Goal: Information Seeking & Learning: Learn about a topic

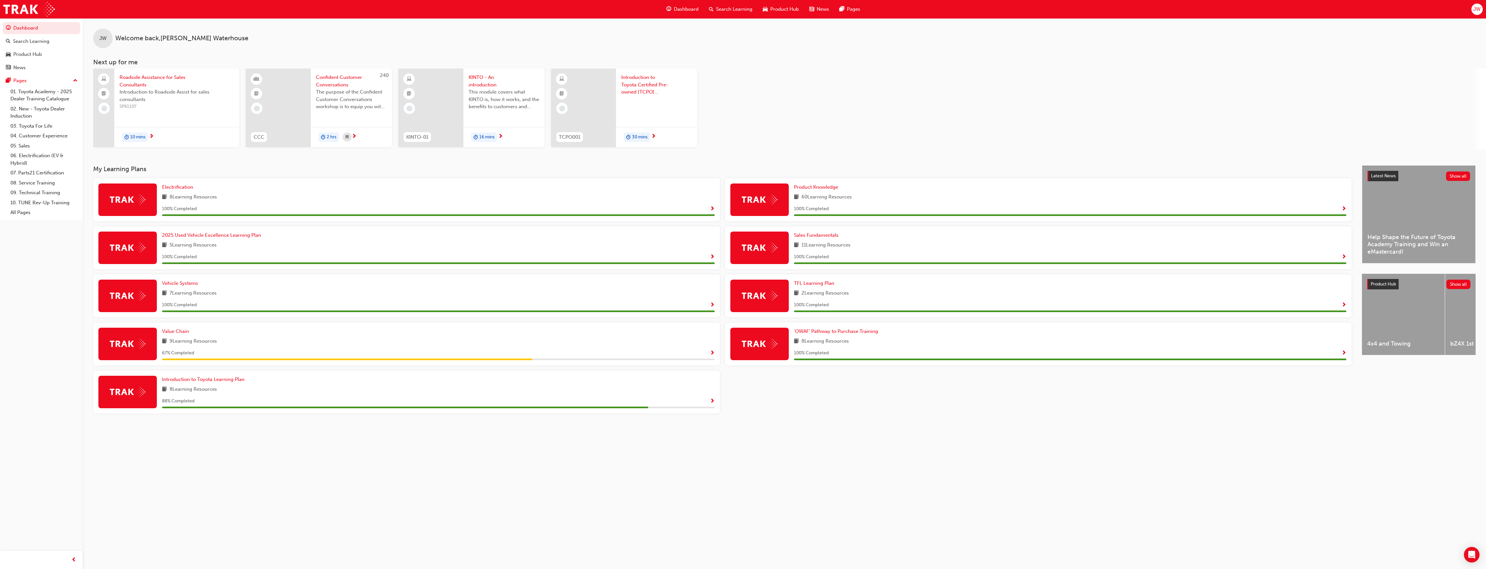
click at [711, 352] on span "Show Progress" at bounding box center [712, 353] width 5 height 6
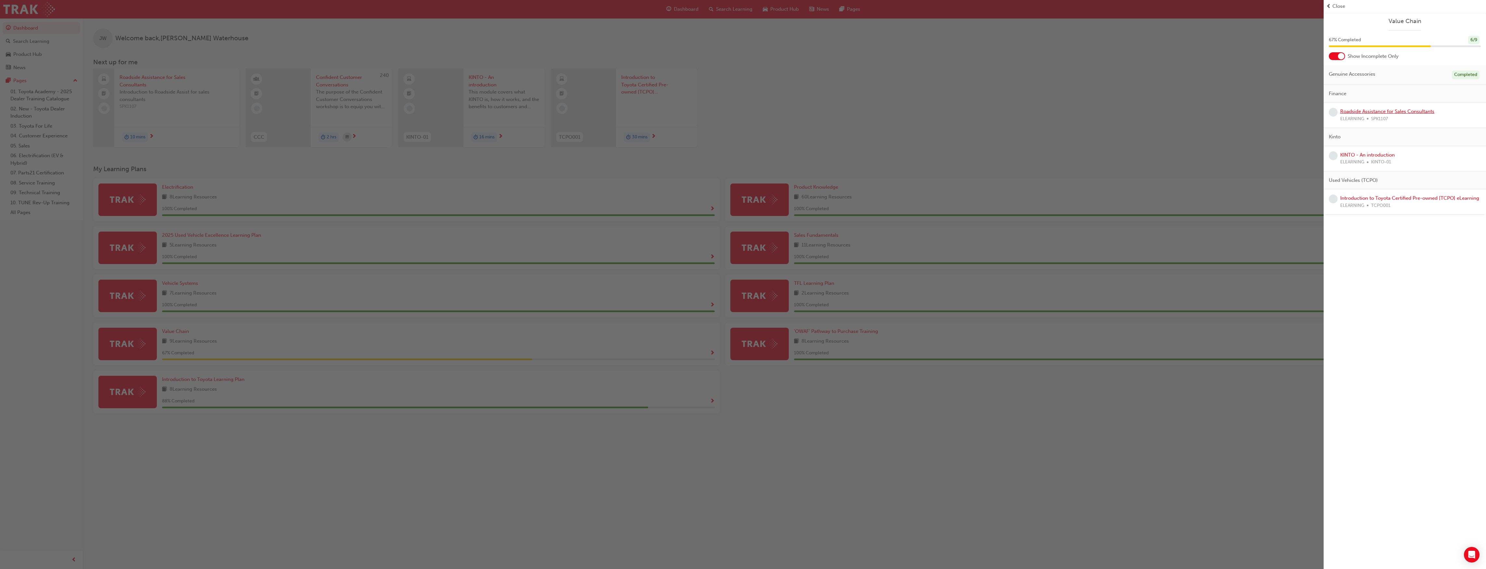
click at [1396, 112] on link "Roadside Assistance for Sales Consultants" at bounding box center [1387, 111] width 94 height 6
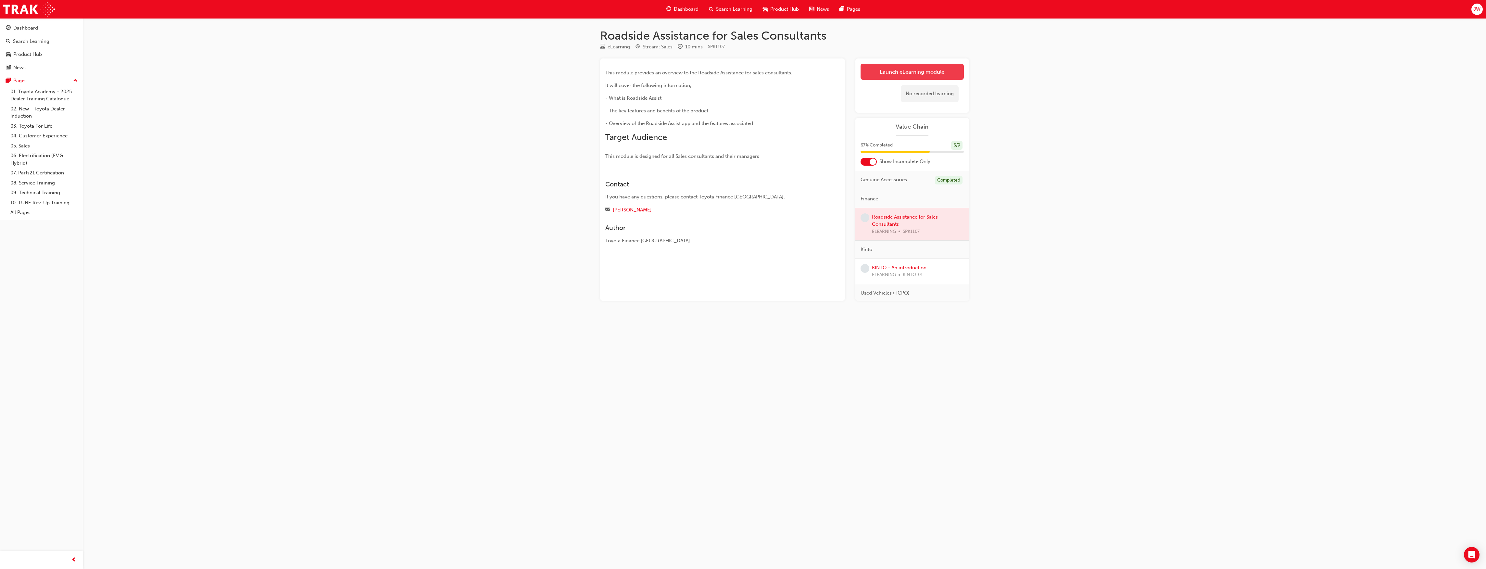
click at [928, 71] on link "Launch eLearning module" at bounding box center [912, 72] width 103 height 16
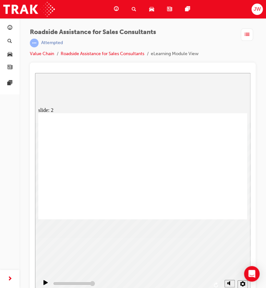
click at [200, 92] on div "slide: 2 Page 1 of 1 Previous page Open Menu Help Save and Exit Toyota Access f…" at bounding box center [143, 184] width 216 height 223
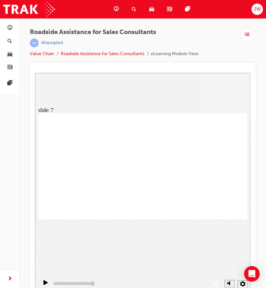
type input "23000"
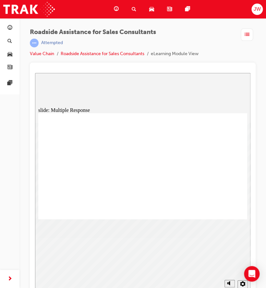
checkbox input "true"
drag, startPoint x: 122, startPoint y: 144, endPoint x: 226, endPoint y: 196, distance: 116.0
checkbox input "true"
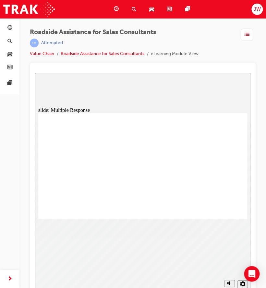
checkbox input "true"
drag, startPoint x: 121, startPoint y: 167, endPoint x: 122, endPoint y: 170, distance: 3.7
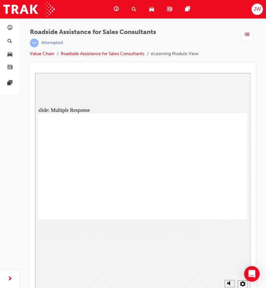
checkbox input "true"
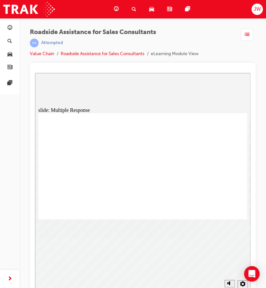
checkbox input "true"
checkbox input "false"
checkbox input "true"
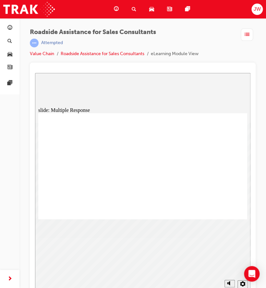
drag, startPoint x: 138, startPoint y: 163, endPoint x: 213, endPoint y: 196, distance: 82.3
checkbox input "true"
type input "23000"
click at [172, 241] on div "slide: Objectives You have completed all topics. Select a topic to revisit it o…" at bounding box center [143, 184] width 216 height 223
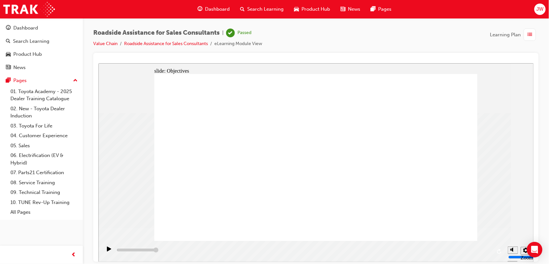
click at [212, 8] on span "Dashboard" at bounding box center [217, 9] width 25 height 7
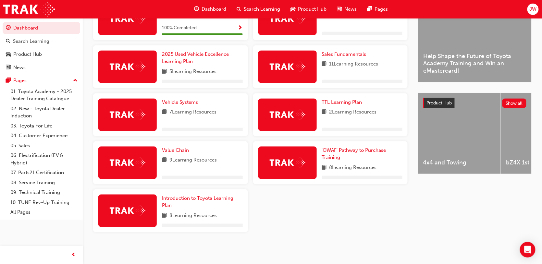
scroll to position [183, 0]
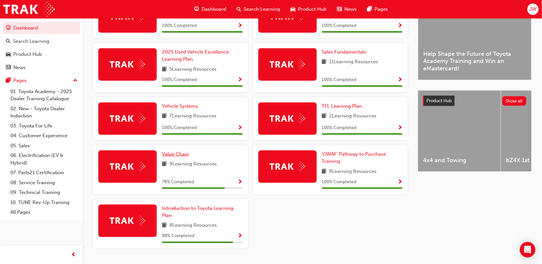
click at [186, 156] on span "Value Chain" at bounding box center [175, 154] width 27 height 6
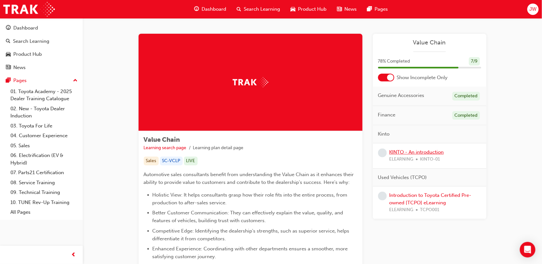
click at [424, 153] on link "KINTO - An introduction" at bounding box center [417, 152] width 55 height 6
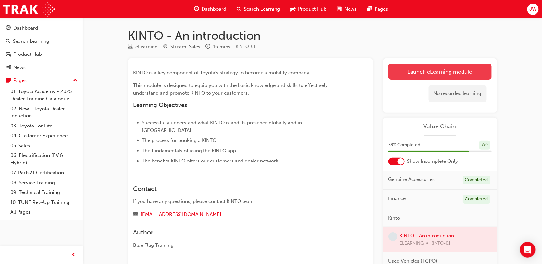
click at [458, 74] on link "Launch eLearning module" at bounding box center [440, 72] width 103 height 16
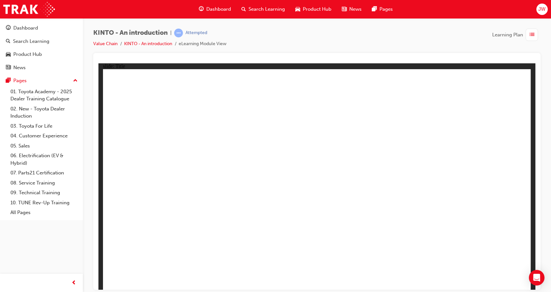
drag, startPoint x: 300, startPoint y: 215, endPoint x: 291, endPoint y: 224, distance: 13.1
drag, startPoint x: 488, startPoint y: 265, endPoint x: 491, endPoint y: 268, distance: 3.9
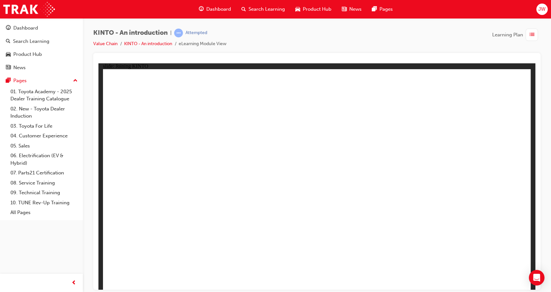
drag, startPoint x: 182, startPoint y: 134, endPoint x: 214, endPoint y: 133, distance: 32.2
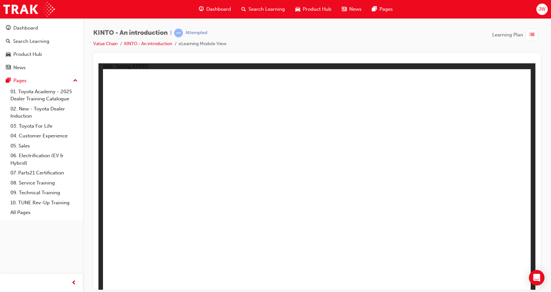
drag, startPoint x: 228, startPoint y: 179, endPoint x: 223, endPoint y: 187, distance: 9.6
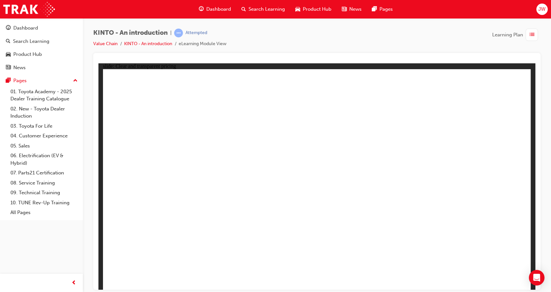
drag, startPoint x: 408, startPoint y: 163, endPoint x: 401, endPoint y: 160, distance: 7.1
drag, startPoint x: 287, startPoint y: 152, endPoint x: 297, endPoint y: 159, distance: 11.9
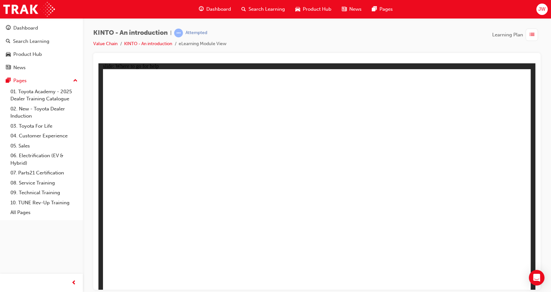
drag, startPoint x: 169, startPoint y: 184, endPoint x: 169, endPoint y: 190, distance: 5.5
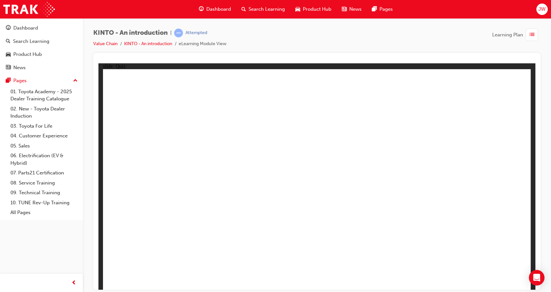
click at [502, 271] on div "Rectangle 2 Quiz Test your knowledge of the KINTO vehicle rental service BACK N…" at bounding box center [317, 182] width 428 height 226
radio input "true"
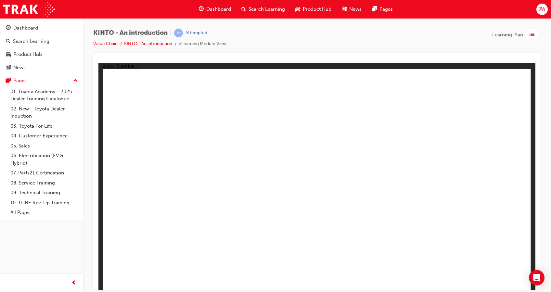
checkbox input "true"
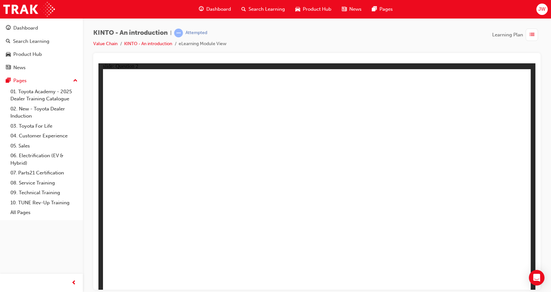
radio input "true"
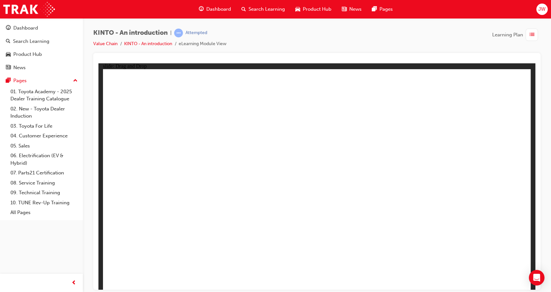
drag, startPoint x: 179, startPoint y: 197, endPoint x: 172, endPoint y: 238, distance: 41.6
drag, startPoint x: 401, startPoint y: 195, endPoint x: 163, endPoint y: 198, distance: 237.4
drag, startPoint x: 157, startPoint y: 243, endPoint x: 227, endPoint y: 243, distance: 69.8
drag, startPoint x: 153, startPoint y: 195, endPoint x: 164, endPoint y: 238, distance: 44.0
drag, startPoint x: 470, startPoint y: 192, endPoint x: 318, endPoint y: 240, distance: 160.2
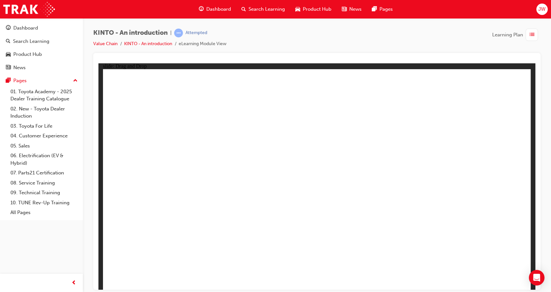
drag, startPoint x: 236, startPoint y: 196, endPoint x: 387, endPoint y: 245, distance: 158.6
drag, startPoint x: 259, startPoint y: 233, endPoint x: 449, endPoint y: 196, distance: 194.4
drag, startPoint x: 315, startPoint y: 188, endPoint x: 242, endPoint y: 234, distance: 86.7
drag, startPoint x: 487, startPoint y: 233, endPoint x: 306, endPoint y: 229, distance: 181.3
drag, startPoint x: 307, startPoint y: 247, endPoint x: 284, endPoint y: 177, distance: 73.1
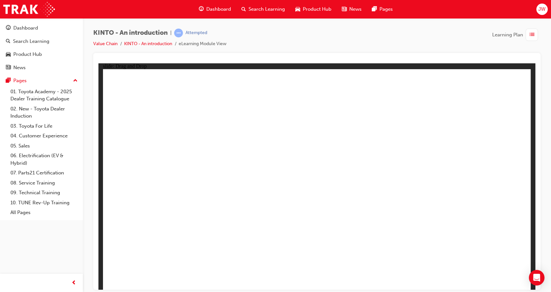
drag, startPoint x: 403, startPoint y: 247, endPoint x: 459, endPoint y: 246, distance: 56.5
drag, startPoint x: 291, startPoint y: 238, endPoint x: 383, endPoint y: 238, distance: 92.6
drag, startPoint x: 303, startPoint y: 215, endPoint x: 315, endPoint y: 230, distance: 19.2
drag, startPoint x: 322, startPoint y: 209, endPoint x: 316, endPoint y: 219, distance: 11.7
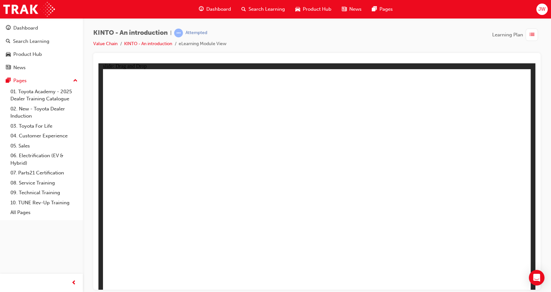
radio input "true"
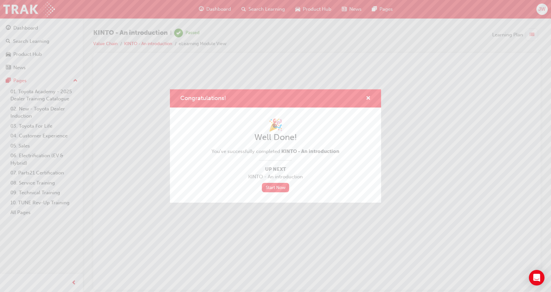
click at [416, 72] on div "Congratulations! 🎉 Well Done! You've successfully completed KINTO - An introduc…" at bounding box center [275, 146] width 551 height 292
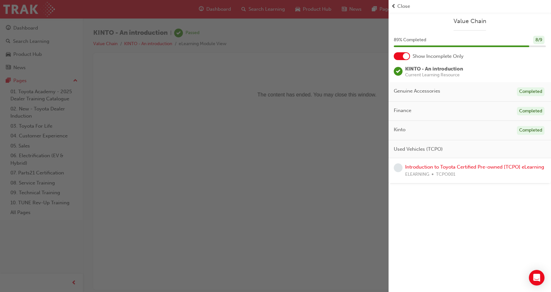
click at [36, 28] on div "button" at bounding box center [194, 146] width 388 height 292
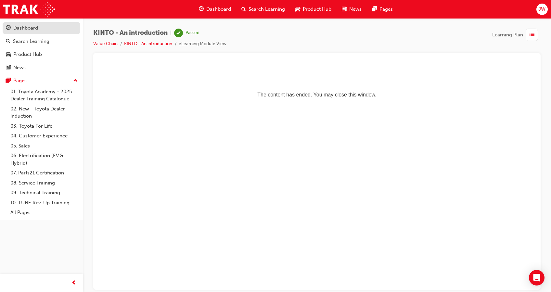
click at [28, 32] on link "Dashboard" at bounding box center [42, 28] width 78 height 12
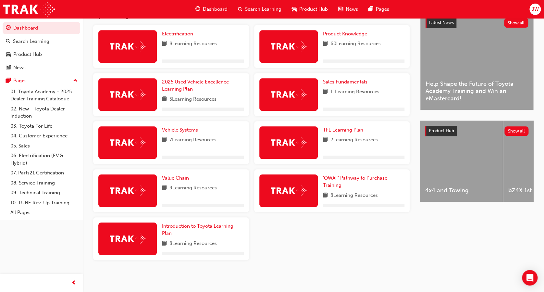
scroll to position [156, 0]
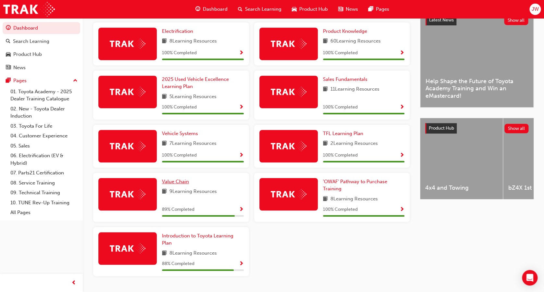
click at [175, 180] on span "Value Chain" at bounding box center [175, 182] width 27 height 6
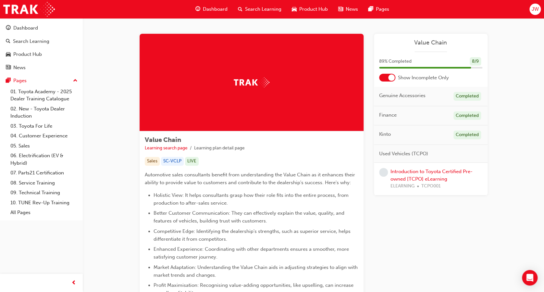
click at [408, 175] on div "Introduction to Toyota Certified Pre-owned [TCPO] eLearning ELEARNING TCPO001" at bounding box center [437, 179] width 92 height 22
click at [410, 172] on link "Introduction to Toyota Certified Pre-owned [TCPO] eLearning" at bounding box center [432, 175] width 82 height 13
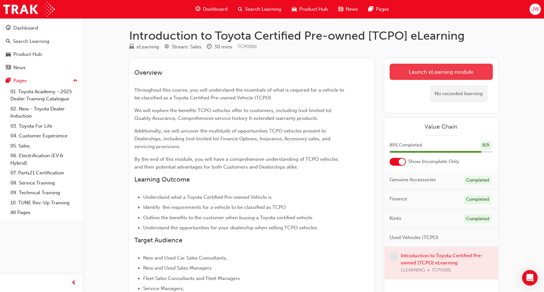
click at [424, 76] on link "Launch eLearning module" at bounding box center [441, 72] width 103 height 16
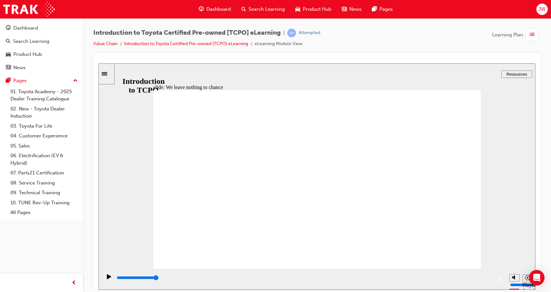
drag, startPoint x: 270, startPoint y: 237, endPoint x: 260, endPoint y: 235, distance: 10.0
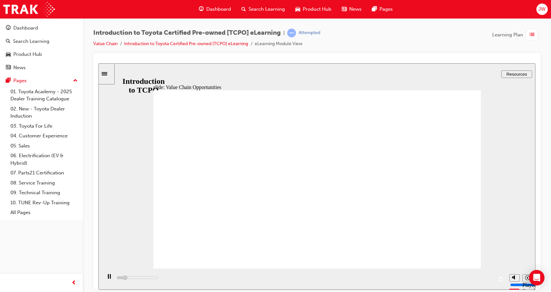
type input "5000"
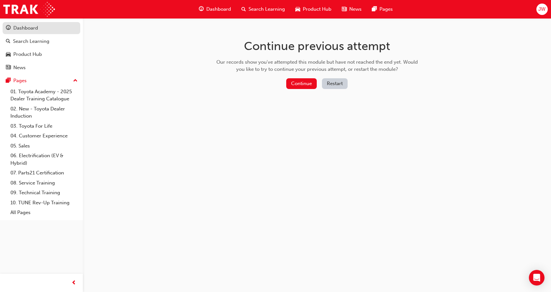
click at [23, 28] on div "Dashboard" at bounding box center [25, 27] width 25 height 7
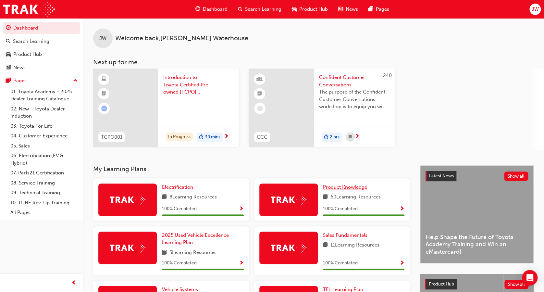
click at [333, 186] on span "Product Knowledge" at bounding box center [345, 187] width 44 height 6
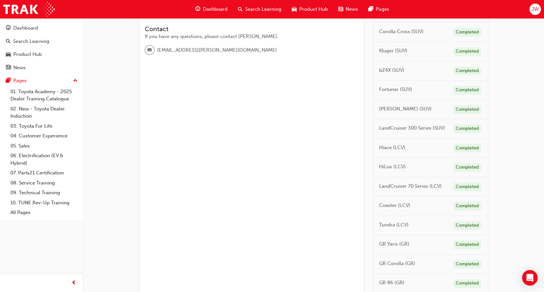
scroll to position [199, 0]
click at [393, 165] on span "HiLux (LCV)" at bounding box center [392, 166] width 27 height 7
click at [468, 164] on div "Completed" at bounding box center [468, 167] width 28 height 9
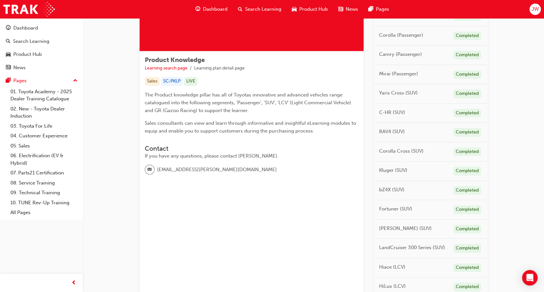
scroll to position [0, 0]
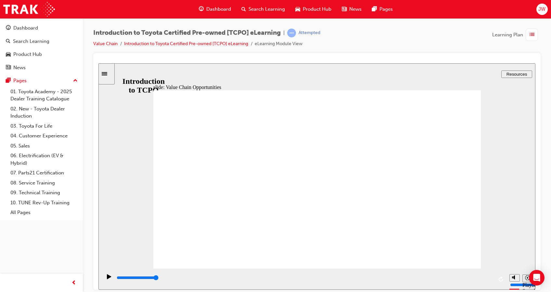
drag, startPoint x: 450, startPoint y: 99, endPoint x: 433, endPoint y: 100, distance: 17.2
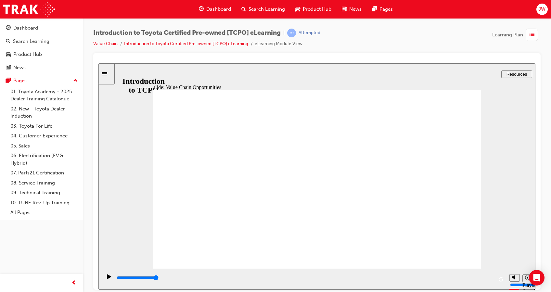
drag, startPoint x: 241, startPoint y: 181, endPoint x: 245, endPoint y: 199, distance: 19.2
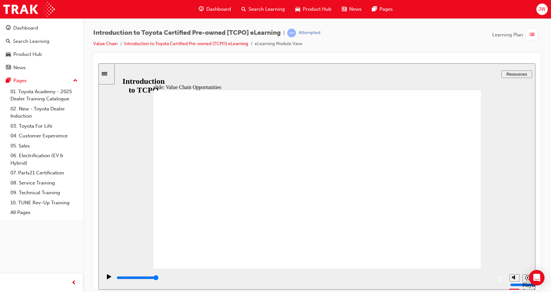
drag, startPoint x: 245, startPoint y: 199, endPoint x: 241, endPoint y: 216, distance: 16.9
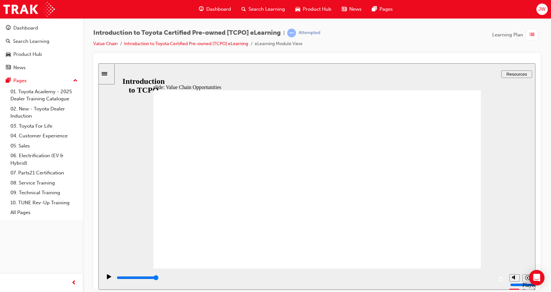
drag, startPoint x: 214, startPoint y: 231, endPoint x: 211, endPoint y: 254, distance: 23.3
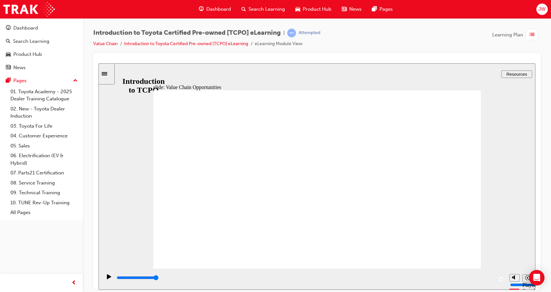
drag, startPoint x: 416, startPoint y: 181, endPoint x: 389, endPoint y: 209, distance: 38.4
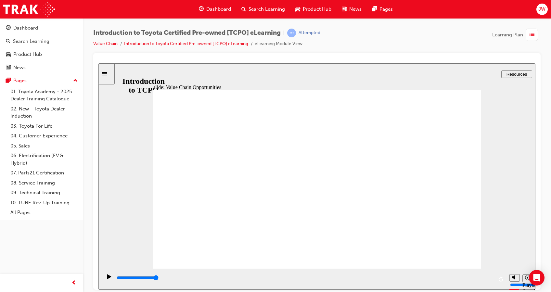
drag, startPoint x: 285, startPoint y: 212, endPoint x: 234, endPoint y: 242, distance: 59.3
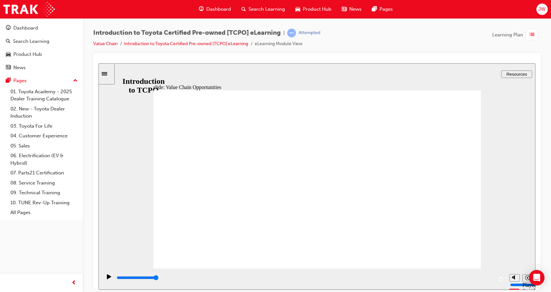
drag, startPoint x: 293, startPoint y: 144, endPoint x: 309, endPoint y: 166, distance: 27.1
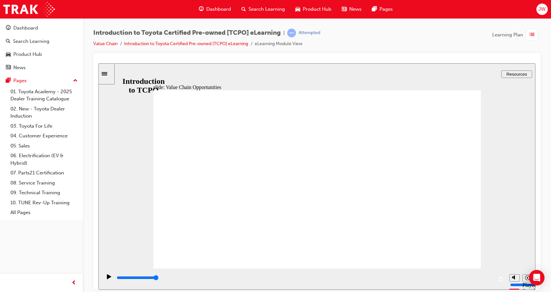
drag, startPoint x: 347, startPoint y: 159, endPoint x: 383, endPoint y: 141, distance: 40.4
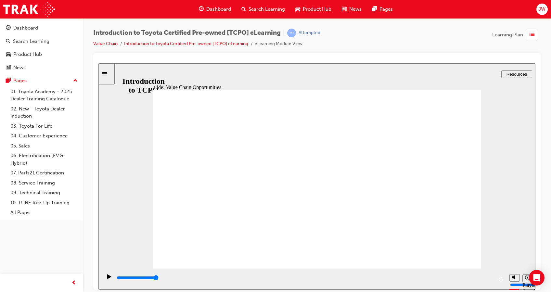
click at [110, 275] on div "Play (Ctrl+Alt+P)" at bounding box center [109, 279] width 11 height 11
click at [108, 279] on icon "Play (Ctrl+Alt+P)" at bounding box center [109, 276] width 5 height 5
click at [499, 278] on icon "Replay (Ctrl+Alt+R)" at bounding box center [501, 278] width 5 height 5
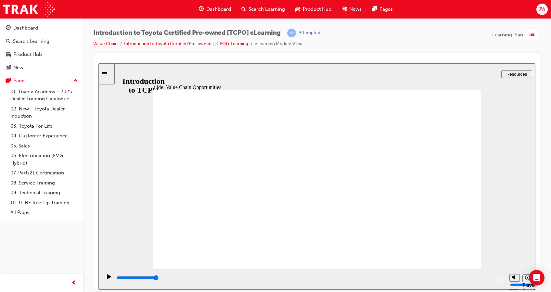
click at [139, 71] on div "slide: Value Chain Opportunities Rectangle 1 CLOSE CLOSE Servicing If a custome…" at bounding box center [316, 176] width 437 height 226
click at [107, 72] on icon "Sidebar Toggle" at bounding box center [107, 73] width 10 height 4
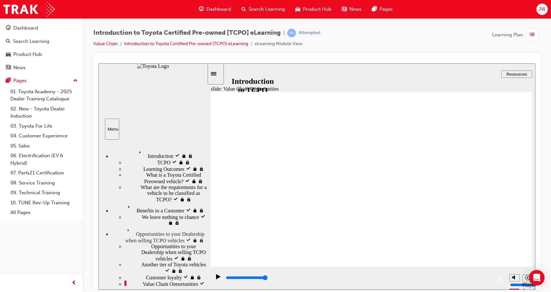
click at [151, 292] on span "Profitability" at bounding box center [163, 296] width 25 height 6
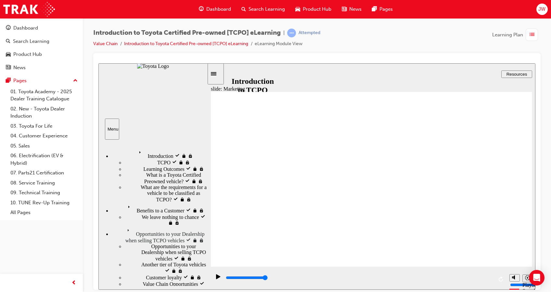
type input "7700"
radio input "true"
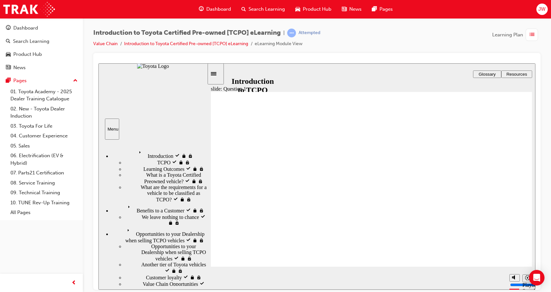
radio input "true"
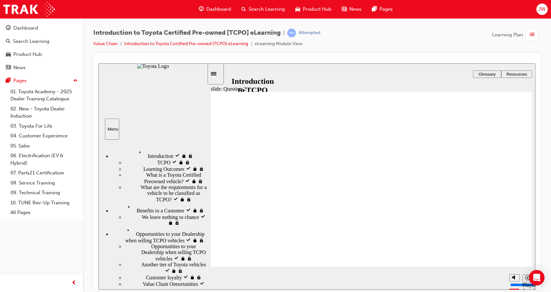
radio input "true"
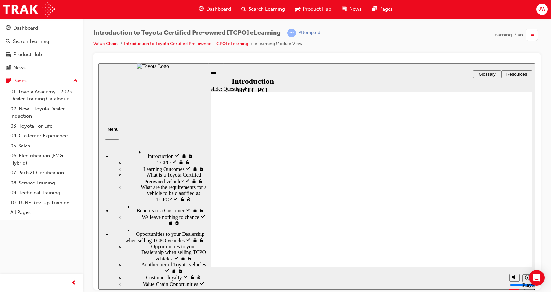
type input "3800"
click at [38, 24] on div "Dashboard" at bounding box center [41, 28] width 71 height 8
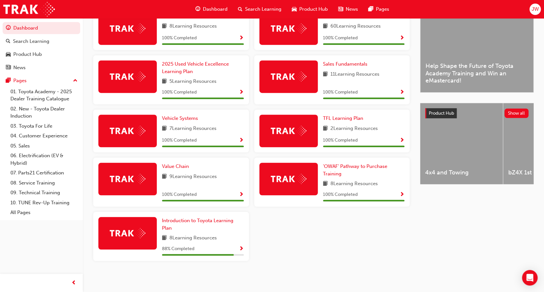
scroll to position [166, 0]
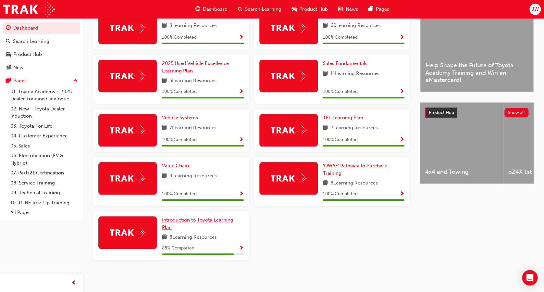
click at [206, 221] on span "Introduction to Toyota Learning Plan" at bounding box center [197, 223] width 71 height 13
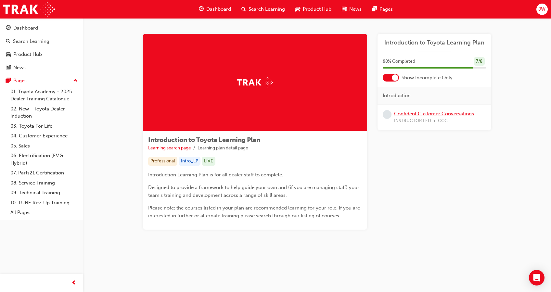
click at [441, 114] on link "Confident Customer Conversations" at bounding box center [434, 114] width 80 height 6
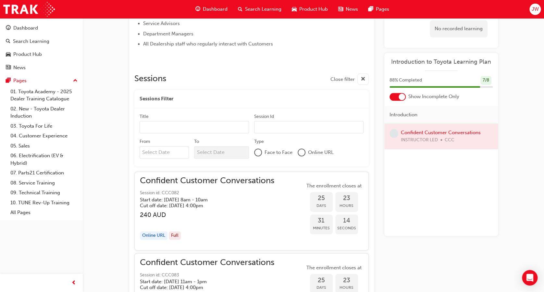
scroll to position [373, 0]
